Goal: Task Accomplishment & Management: Complete application form

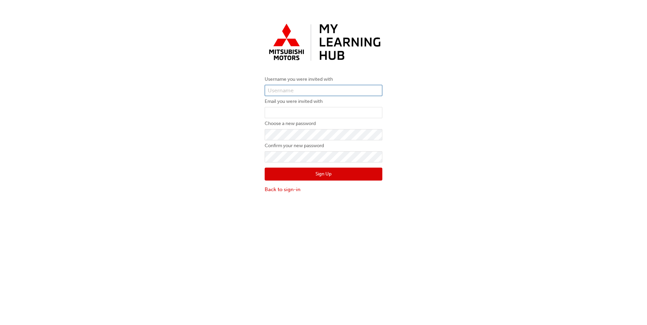
click at [279, 91] on input "text" at bounding box center [324, 91] width 118 height 12
paste input "0005987486"
type input "0005987486"
click at [285, 113] on input "email" at bounding box center [324, 113] width 118 height 12
paste input "[EMAIL_ADDRESS][PERSON_NAME][DOMAIN_NAME]"
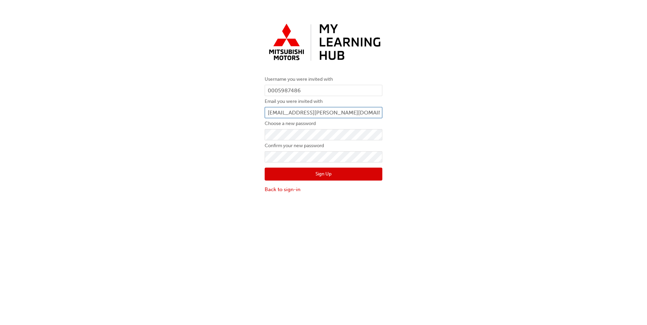
type input "[EMAIL_ADDRESS][PERSON_NAME][DOMAIN_NAME]"
click at [302, 169] on button "Sign Up" at bounding box center [324, 174] width 118 height 13
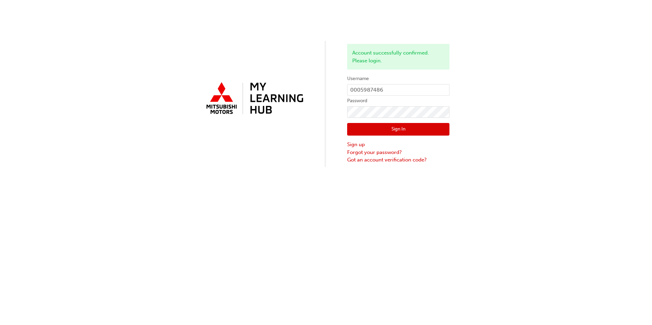
click at [390, 130] on button "Sign In" at bounding box center [398, 129] width 102 height 13
